Goal: Navigation & Orientation: Understand site structure

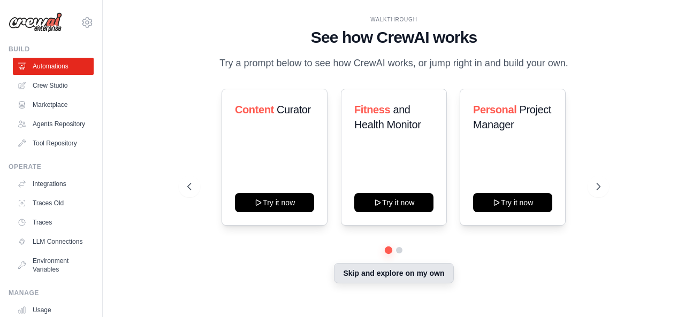
click at [391, 284] on button "Skip and explore on my own" at bounding box center [393, 273] width 119 height 20
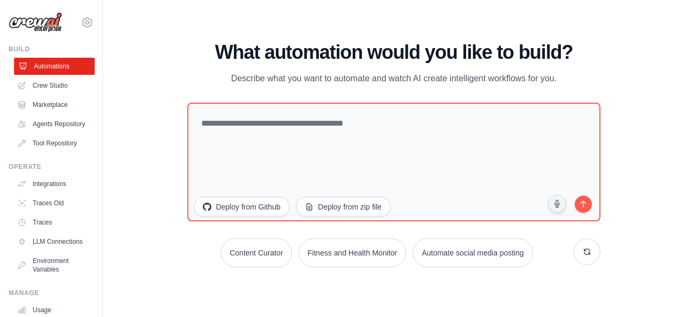
click at [62, 67] on link "Automations" at bounding box center [54, 66] width 81 height 17
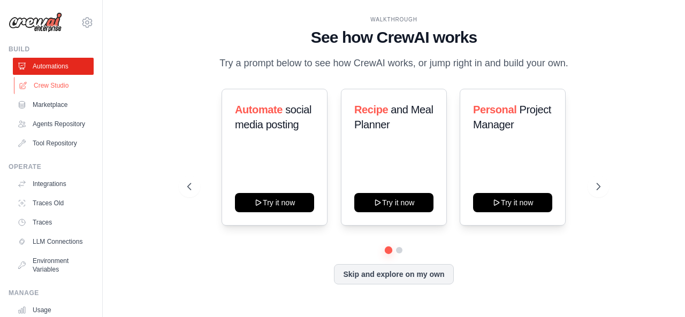
click at [52, 85] on link "Crew Studio" at bounding box center [54, 85] width 81 height 17
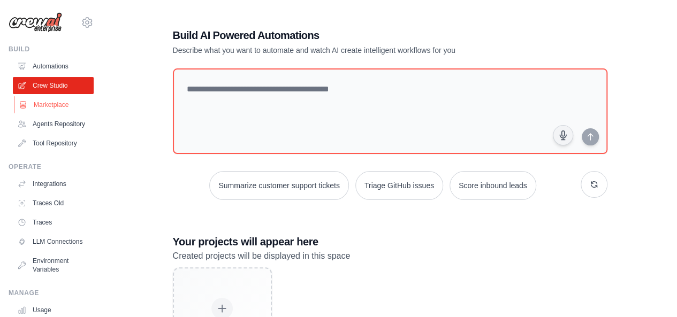
click at [58, 103] on link "Marketplace" at bounding box center [54, 104] width 81 height 17
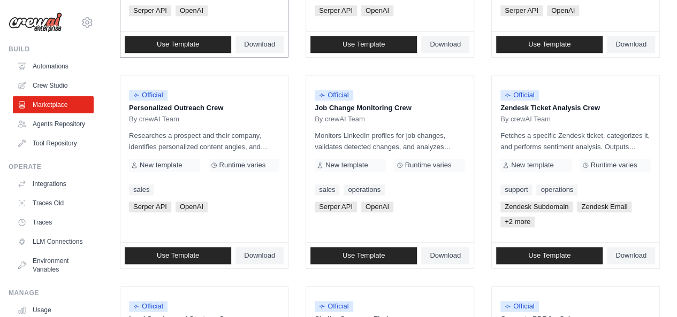
scroll to position [481, 0]
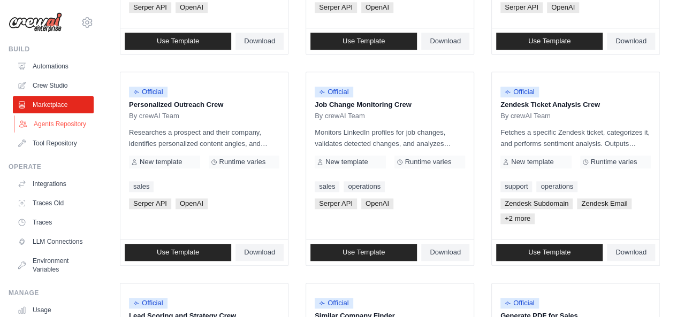
click at [50, 132] on link "Agents Repository" at bounding box center [54, 124] width 81 height 17
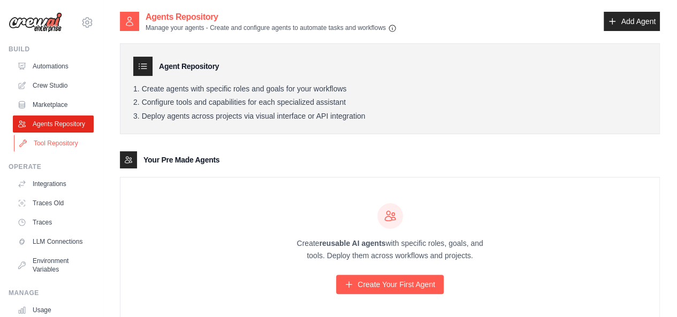
click at [55, 148] on link "Tool Repository" at bounding box center [54, 143] width 81 height 17
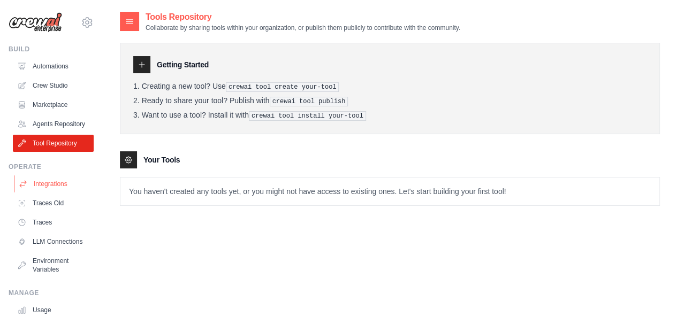
click at [56, 193] on link "Integrations" at bounding box center [54, 183] width 81 height 17
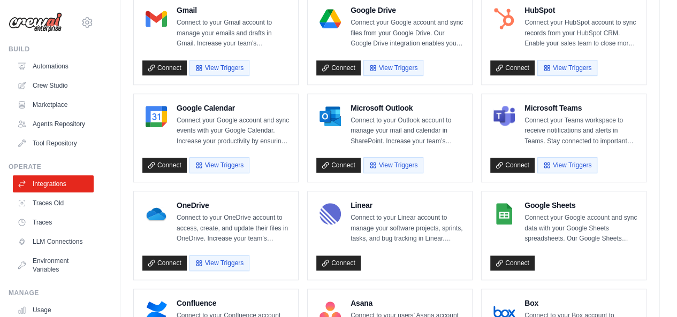
scroll to position [332, 0]
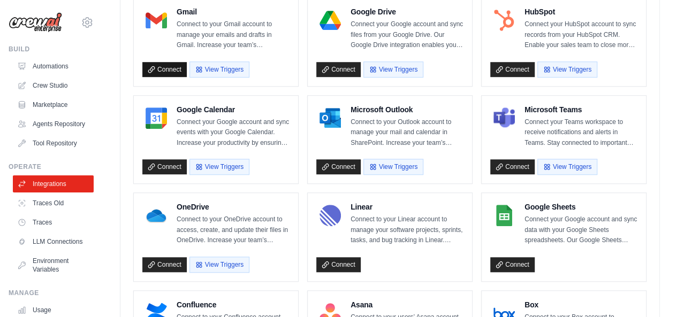
click at [164, 70] on link "Connect" at bounding box center [164, 69] width 44 height 15
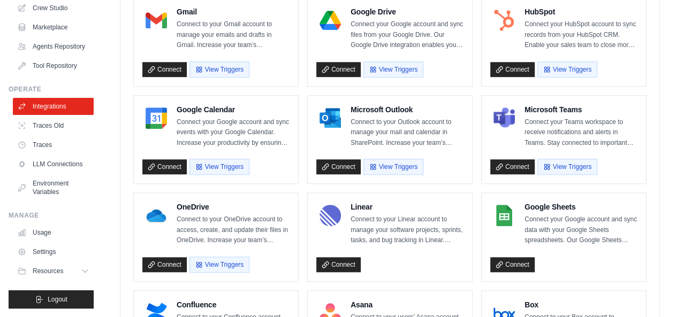
scroll to position [94, 0]
click at [50, 268] on span "Resources" at bounding box center [49, 271] width 30 height 9
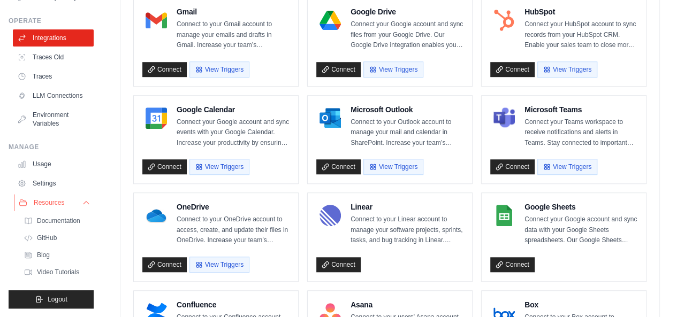
scroll to position [171, 0]
click at [50, 217] on span "Documentation" at bounding box center [59, 221] width 43 height 9
